Goal: Task Accomplishment & Management: Manage account settings

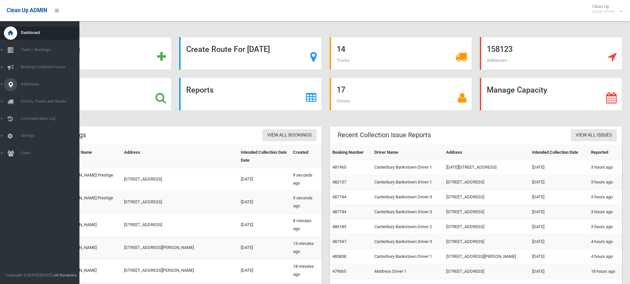
click at [9, 85] on icon at bounding box center [11, 84] width 6 height 13
click at [33, 92] on link "All Addresses" at bounding box center [42, 95] width 84 height 9
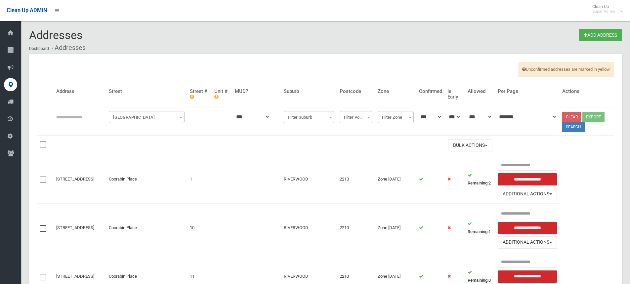
click at [68, 118] on input "text" at bounding box center [79, 117] width 47 height 12
type input "**********"
click button at bounding box center [0, 0] width 0 height 0
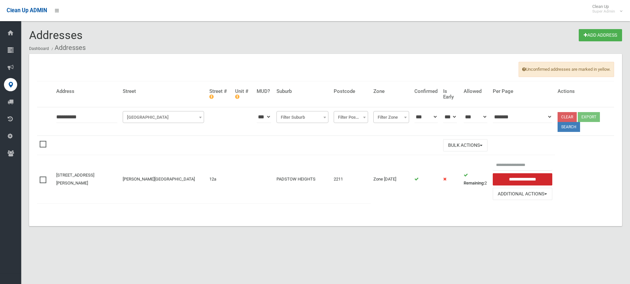
click at [356, 33] on div "Addresses Add Address Dashboard Addresses" at bounding box center [325, 41] width 593 height 25
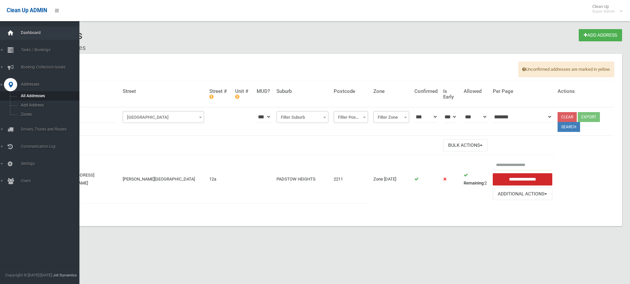
click at [7, 32] on icon at bounding box center [10, 32] width 7 height 13
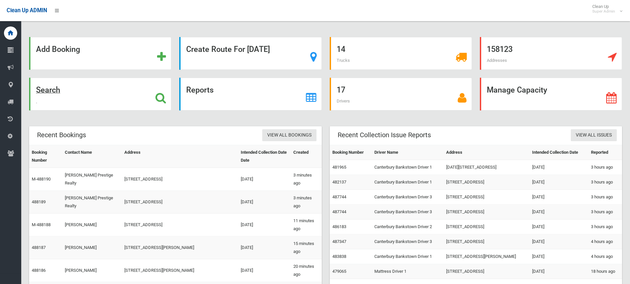
click at [160, 100] on icon at bounding box center [160, 97] width 11 height 11
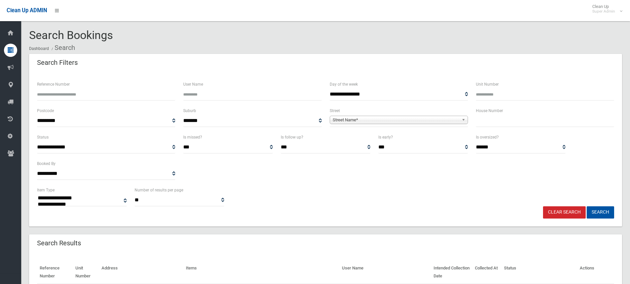
select select
click at [62, 94] on input "Reference Number" at bounding box center [106, 94] width 138 height 12
click at [66, 96] on input "Reference Number" at bounding box center [106, 94] width 138 height 12
type input "*******"
click at [587, 206] on button "Search" at bounding box center [600, 212] width 27 height 12
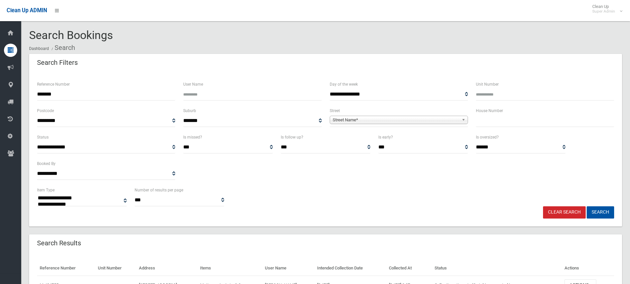
select select
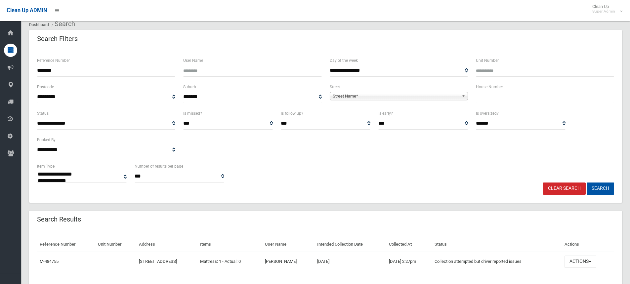
scroll to position [43, 0]
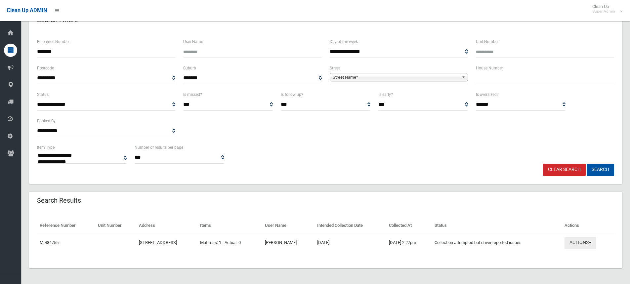
click at [582, 242] on button "Actions" at bounding box center [580, 243] width 32 height 12
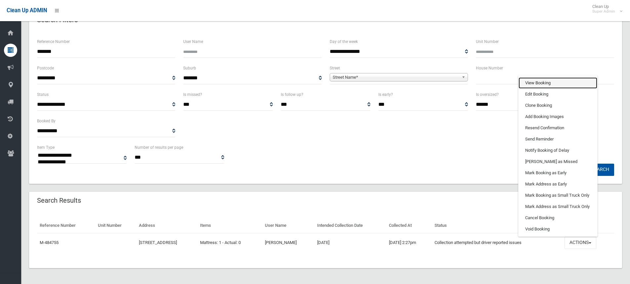
click at [547, 81] on link "View Booking" at bounding box center [557, 82] width 79 height 11
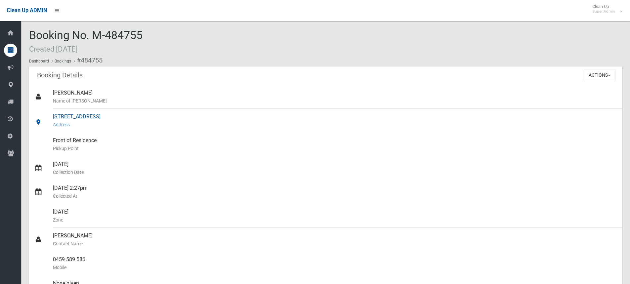
drag, startPoint x: 53, startPoint y: 116, endPoint x: 135, endPoint y: 119, distance: 82.4
click at [135, 119] on link "14 Highland Avenue, BANKSTOWN NSW 2200 Address" at bounding box center [325, 121] width 593 height 24
copy link "14 Highland Avenue, BANKSTOWN"
drag, startPoint x: 43, startPoint y: 32, endPoint x: 161, endPoint y: 32, distance: 118.4
click at [161, 32] on div "Booking No. M-484755 Created 11/09/2025 Dashboard Bookings #484755" at bounding box center [325, 47] width 593 height 37
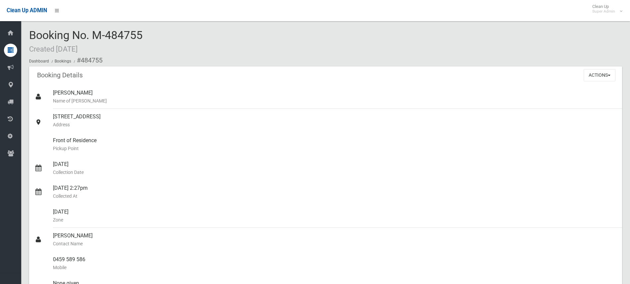
copy span "Booking No. M-484755"
click at [184, 57] on ol "Dashboard Bookings #484755" at bounding box center [325, 60] width 593 height 12
click at [601, 75] on button "Actions" at bounding box center [600, 75] width 32 height 12
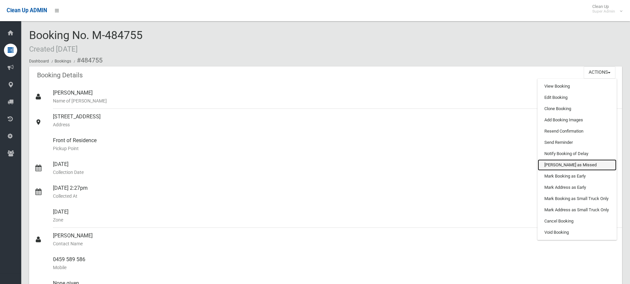
click at [571, 166] on link "Mark as Missed" at bounding box center [577, 164] width 79 height 11
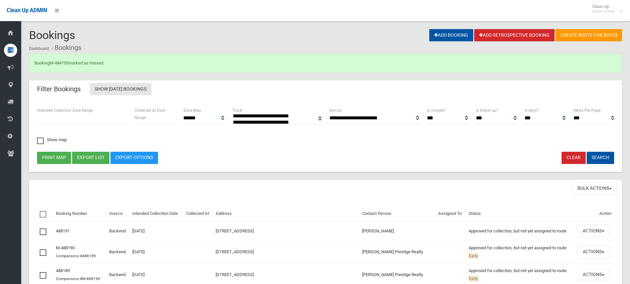
select select
click at [49, 62] on div "Booking M-484755 marked as missed." at bounding box center [325, 63] width 593 height 19
click at [57, 62] on link "M-484755" at bounding box center [59, 63] width 19 height 5
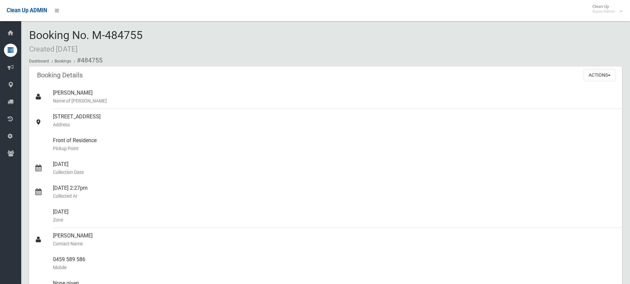
click at [592, 77] on button "Actions" at bounding box center [600, 75] width 32 height 12
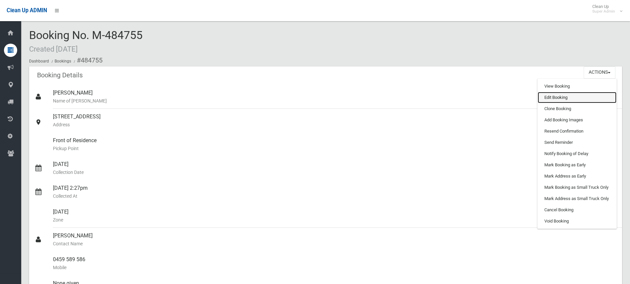
click at [557, 96] on link "Edit Booking" at bounding box center [577, 97] width 79 height 11
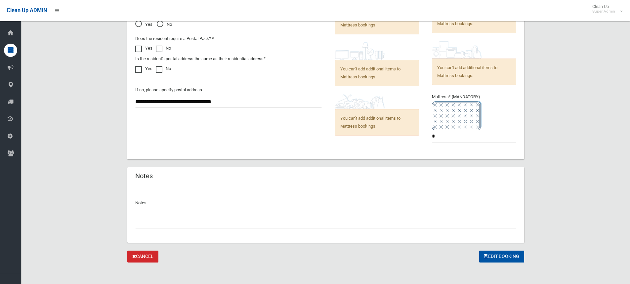
scroll to position [407, 0]
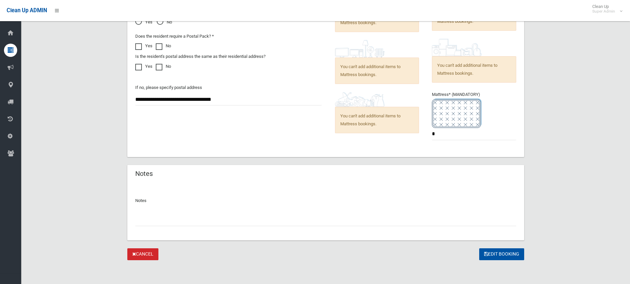
click at [172, 218] on input "text" at bounding box center [325, 220] width 381 height 12
type input "**********"
click at [492, 255] on button "Edit Booking" at bounding box center [501, 254] width 45 height 12
